Goal: Transaction & Acquisition: Purchase product/service

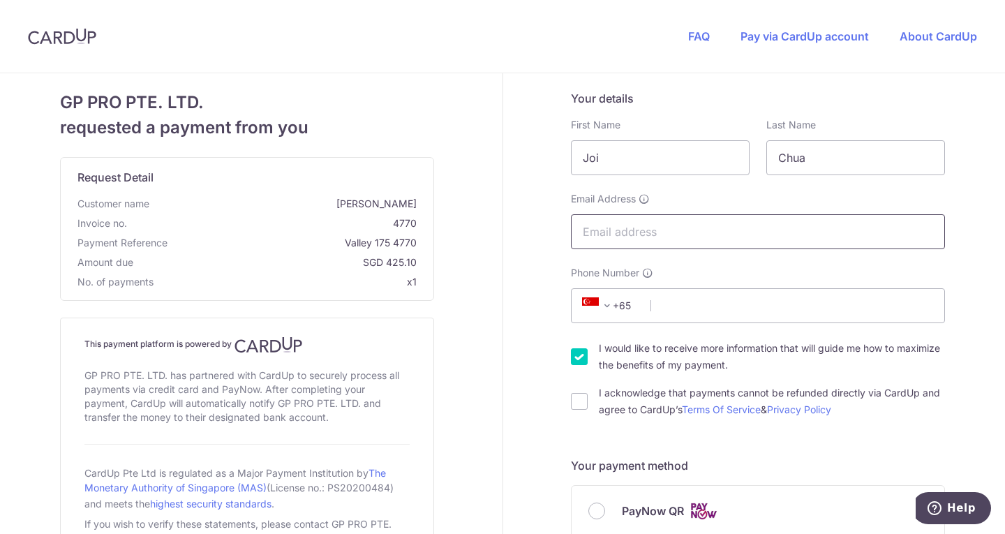
click at [606, 238] on input "Email Address" at bounding box center [758, 231] width 374 height 35
type input "eyecarepeople@gmail.com"
click at [675, 304] on input "Phone Number" at bounding box center [758, 305] width 374 height 35
type input "93681547"
click at [580, 355] on input "I would like to receive more information that will guide me how to maximize the…" at bounding box center [579, 356] width 17 height 17
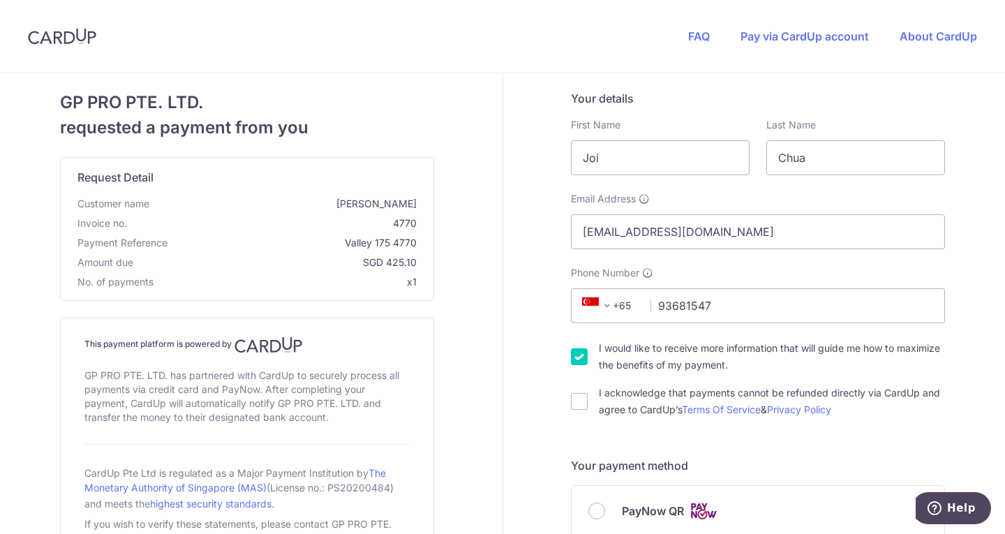
checkbox input "false"
click at [576, 403] on input "I acknowledge that payments cannot be refunded directly via CardUp and agree to…" at bounding box center [579, 401] width 17 height 17
checkbox input "true"
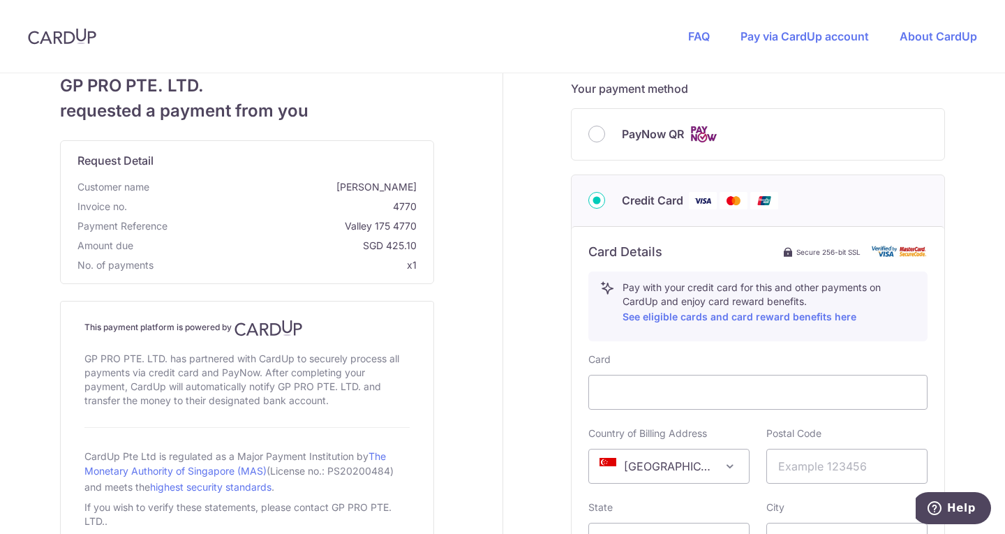
scroll to position [394, 0]
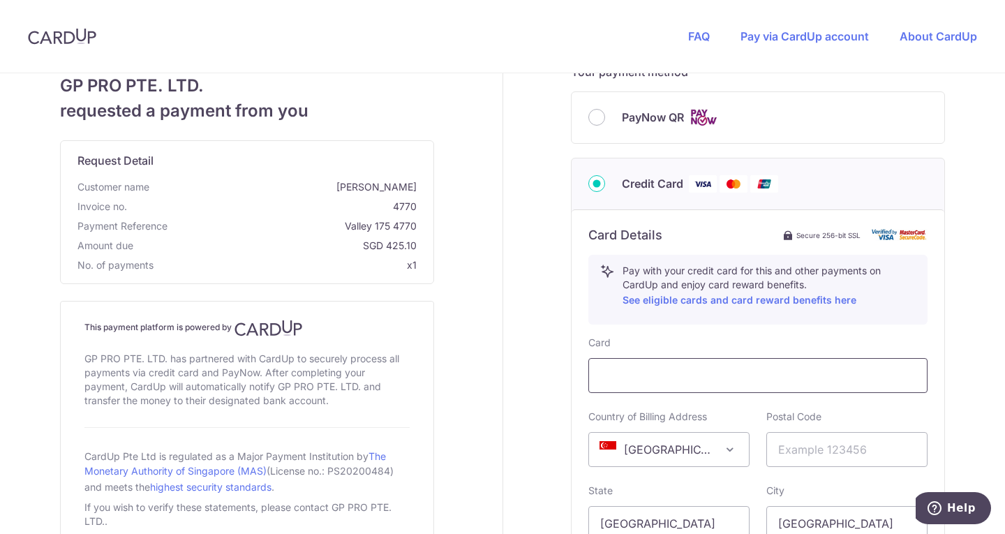
click at [672, 385] on div at bounding box center [757, 375] width 339 height 35
click at [672, 364] on div at bounding box center [757, 375] width 339 height 35
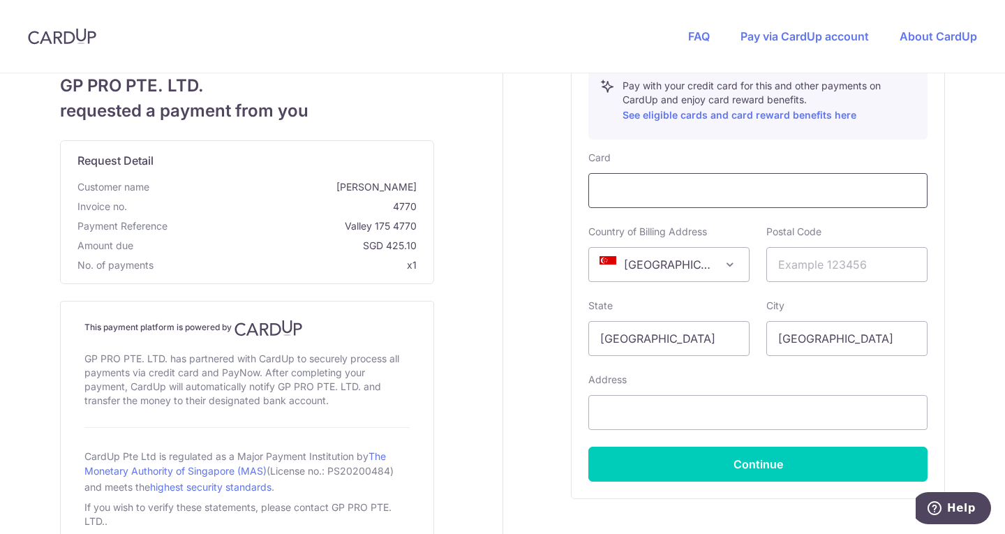
scroll to position [595, 0]
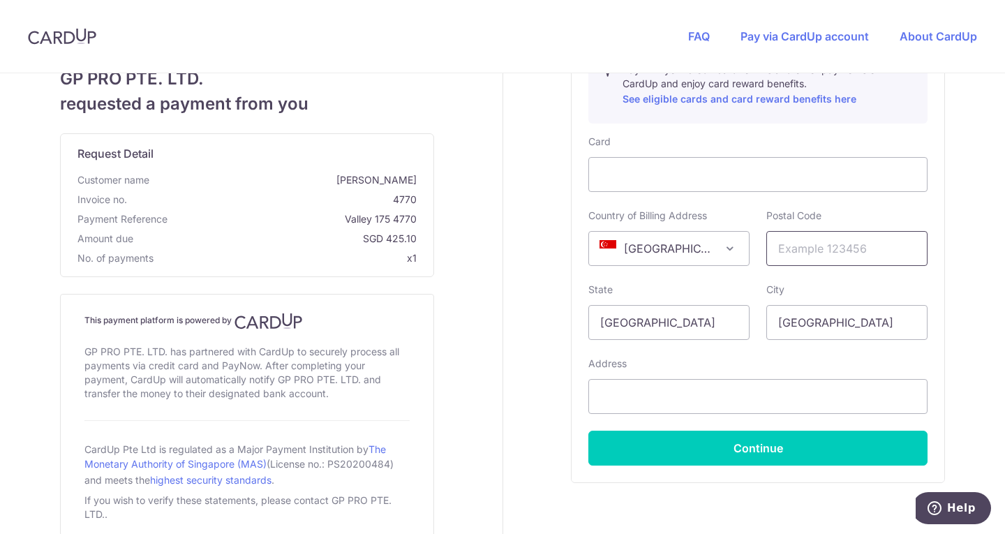
click at [803, 246] on input "text" at bounding box center [846, 248] width 161 height 35
type input "238871"
type input "390 Orchard Road, #07-03"
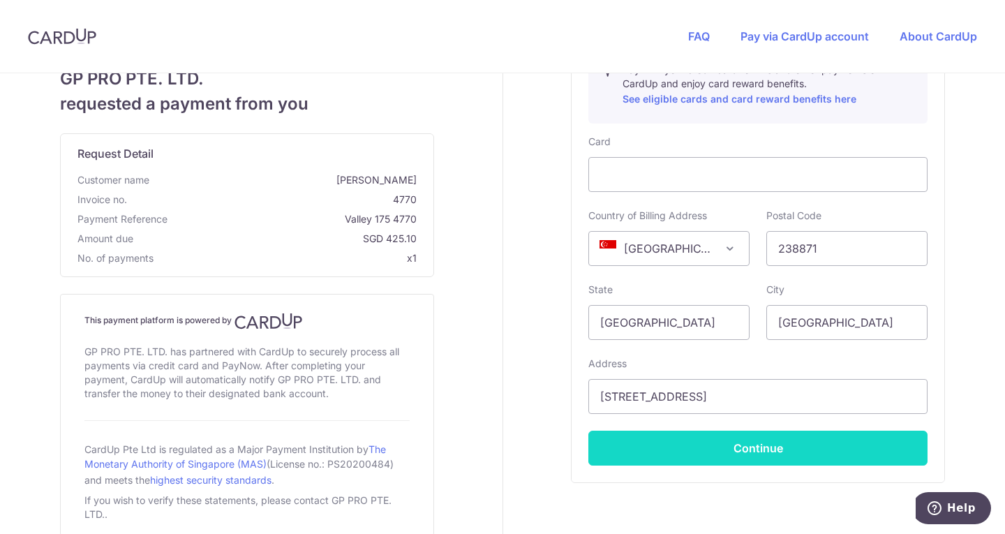
click at [725, 456] on button "Continue" at bounding box center [757, 448] width 339 height 35
type input "**** 9888"
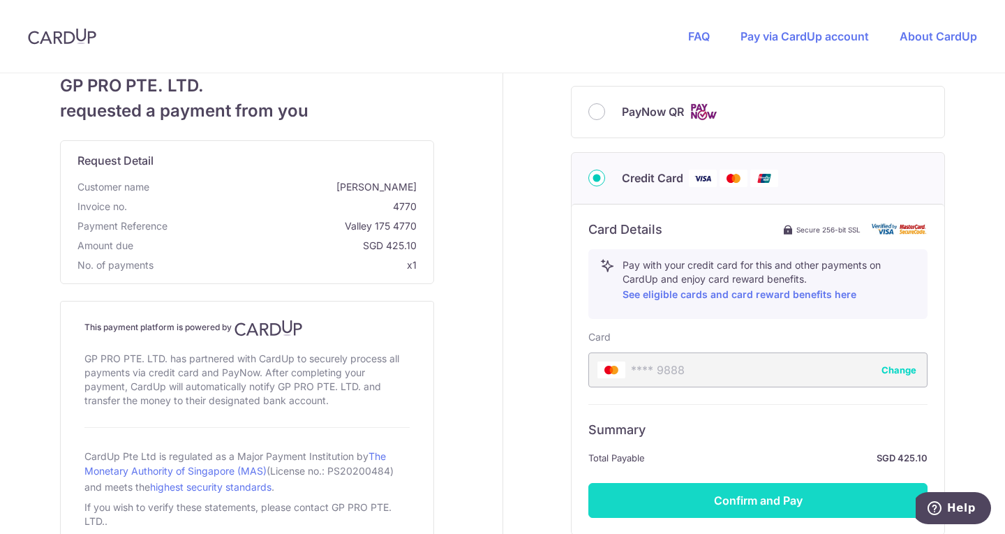
click at [736, 490] on button "Confirm and Pay" at bounding box center [757, 500] width 339 height 35
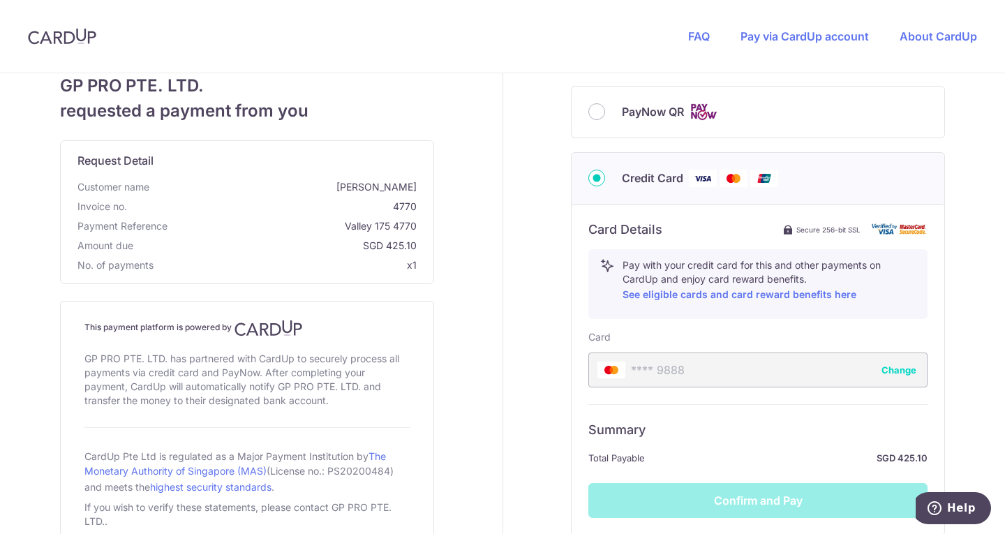
scroll to position [519, 0]
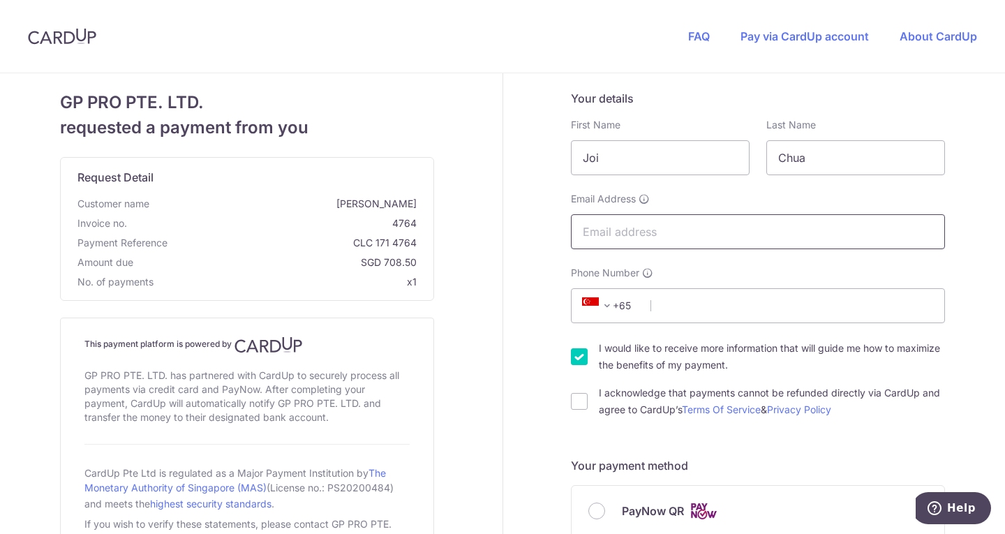
click at [632, 235] on input "Email Address" at bounding box center [758, 231] width 374 height 35
type input "eyecarepeople@gmail.com"
click at [683, 304] on input "Phone Number" at bounding box center [758, 305] width 374 height 35
type input "93681547"
click at [571, 355] on input "I would like to receive more information that will guide me how to maximize the…" at bounding box center [579, 356] width 17 height 17
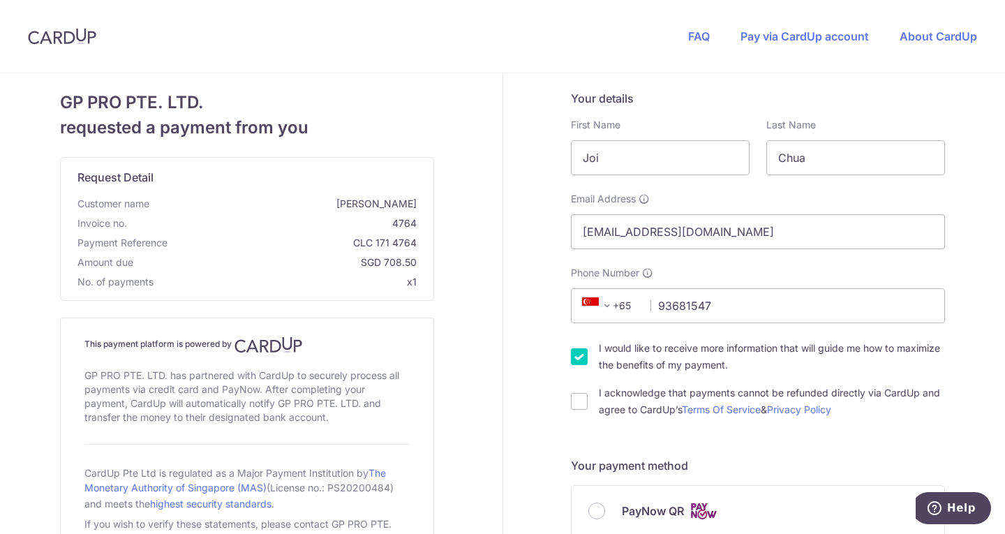
checkbox input "false"
click at [571, 403] on input "I acknowledge that payments cannot be refunded directly via CardUp and agree to…" at bounding box center [579, 401] width 17 height 17
checkbox input "true"
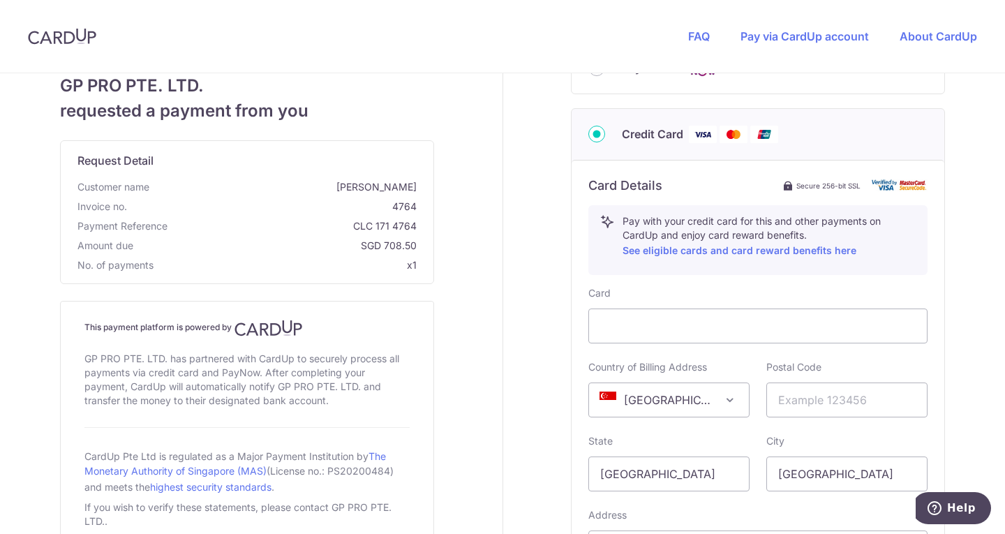
scroll to position [477, 0]
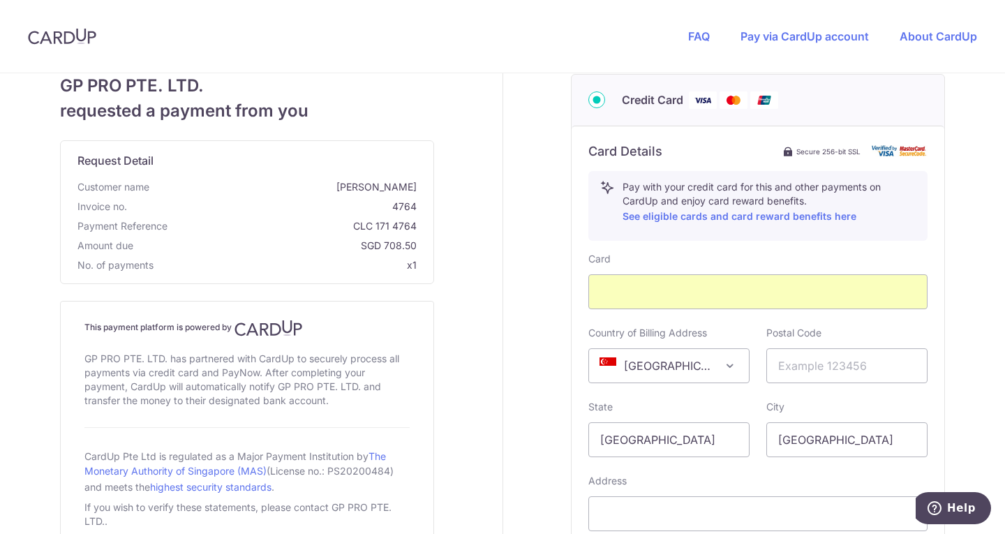
click at [435, 369] on div "GP PRO PTE. LTD. requested a payment from you Request Detail Customer name Joi …" at bounding box center [247, 157] width 511 height 1123
click at [901, 281] on div at bounding box center [757, 291] width 339 height 35
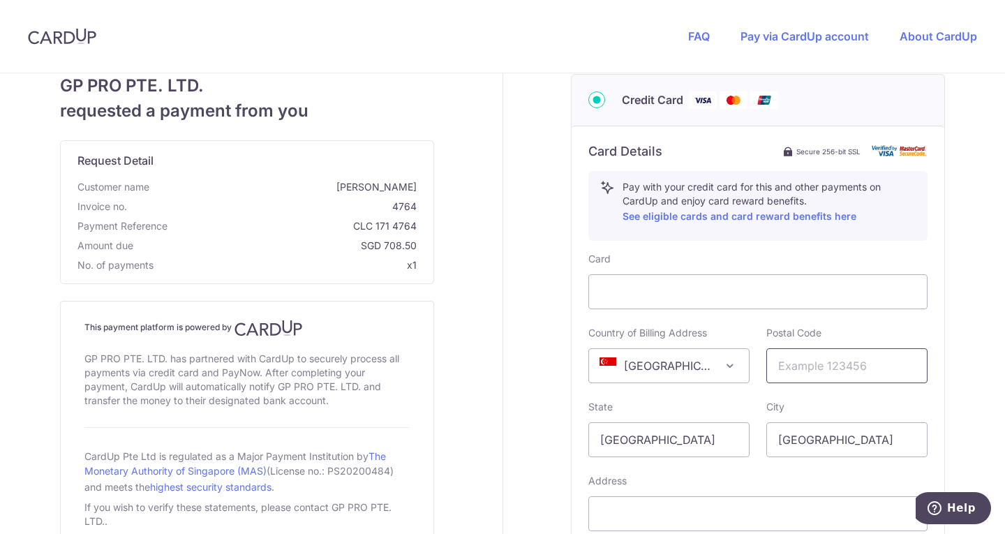
click at [779, 366] on input "text" at bounding box center [846, 365] width 161 height 35
type input "238871"
type input "390 Orchard Road, #07-03"
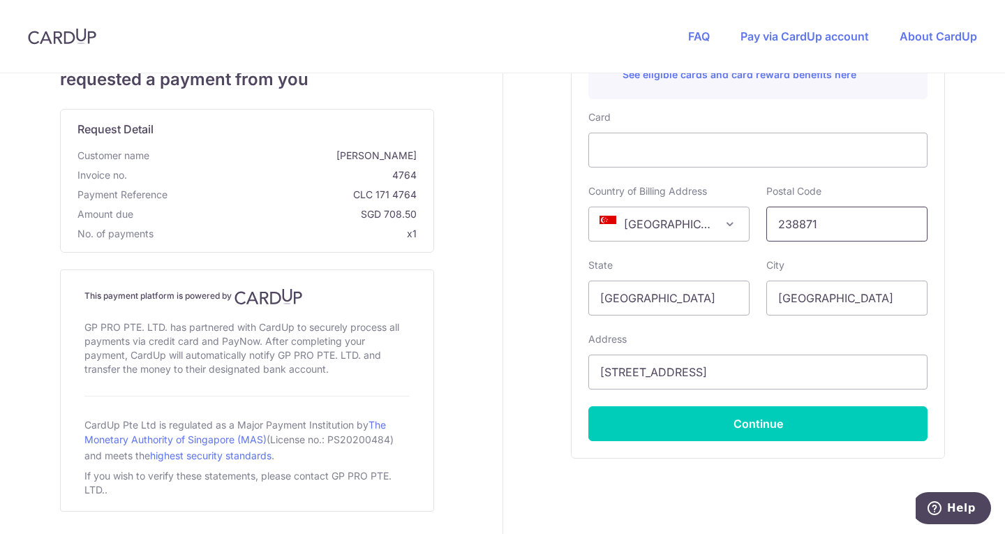
scroll to position [662, 0]
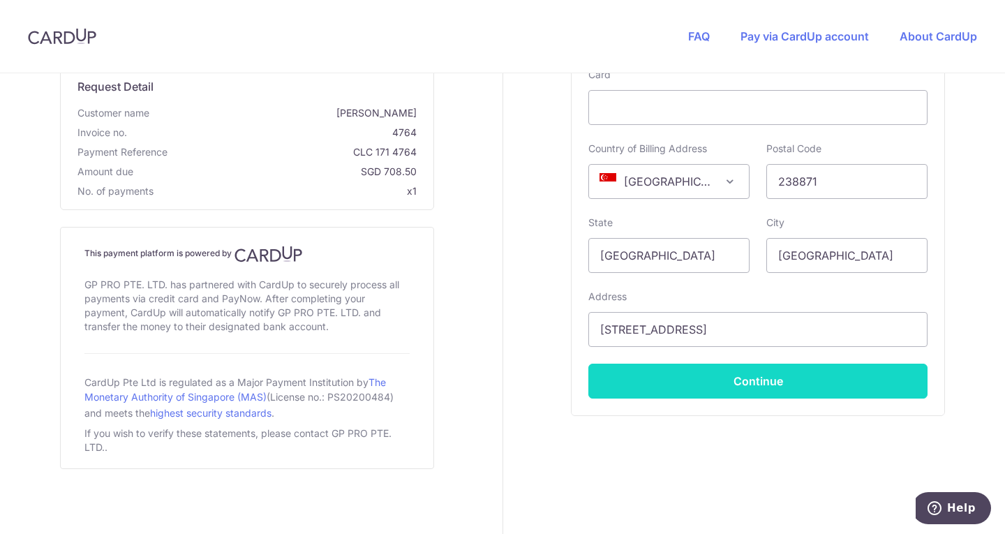
click at [753, 379] on button "Continue" at bounding box center [757, 381] width 339 height 35
type input "**** 9888"
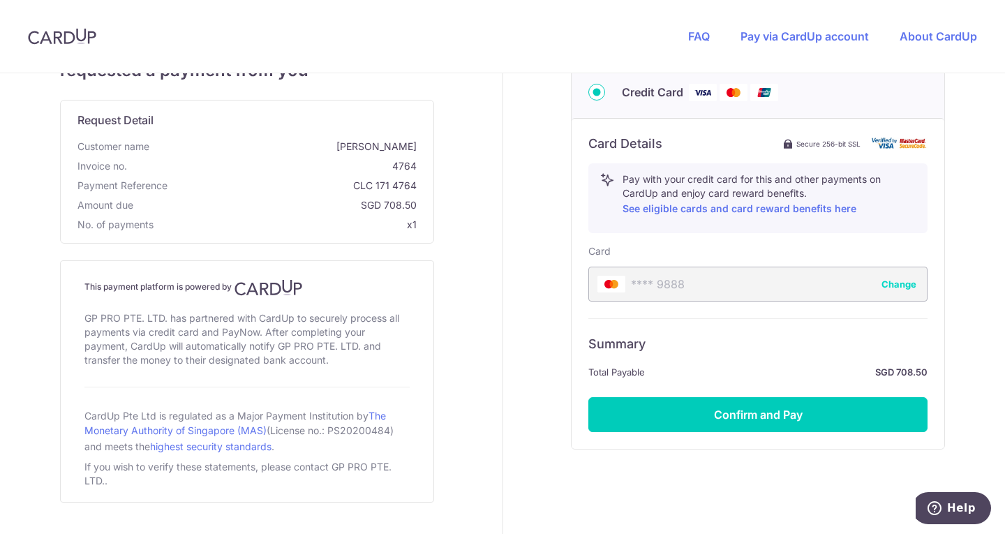
scroll to position [488, 0]
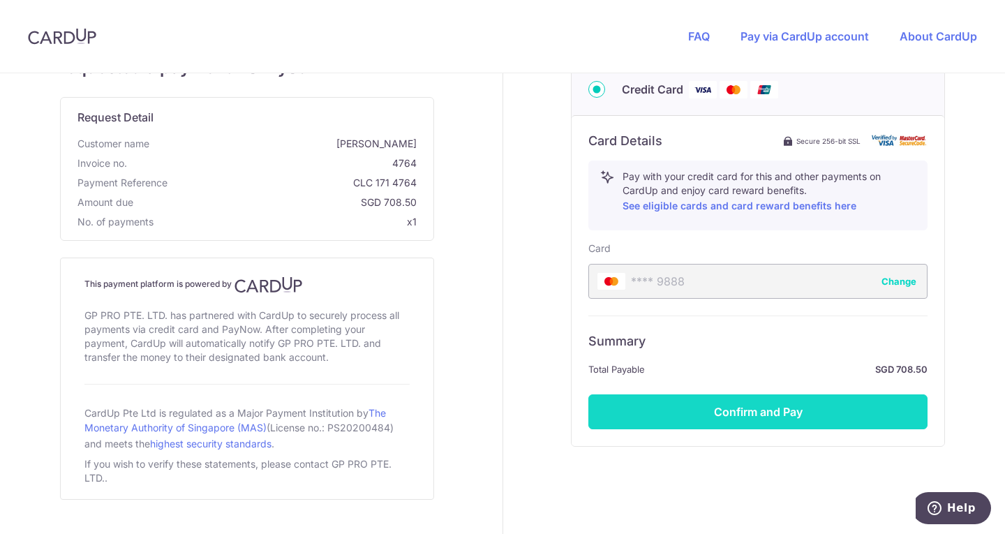
drag, startPoint x: 760, startPoint y: 431, endPoint x: 751, endPoint y: 408, distance: 24.8
click at [751, 408] on div "Card Details Secure 256-bit SSL Pay with your credit card for this and other pa…" at bounding box center [758, 280] width 373 height 331
click at [751, 408] on button "Confirm and Pay" at bounding box center [757, 411] width 339 height 35
